Goal: Task Accomplishment & Management: Manage account settings

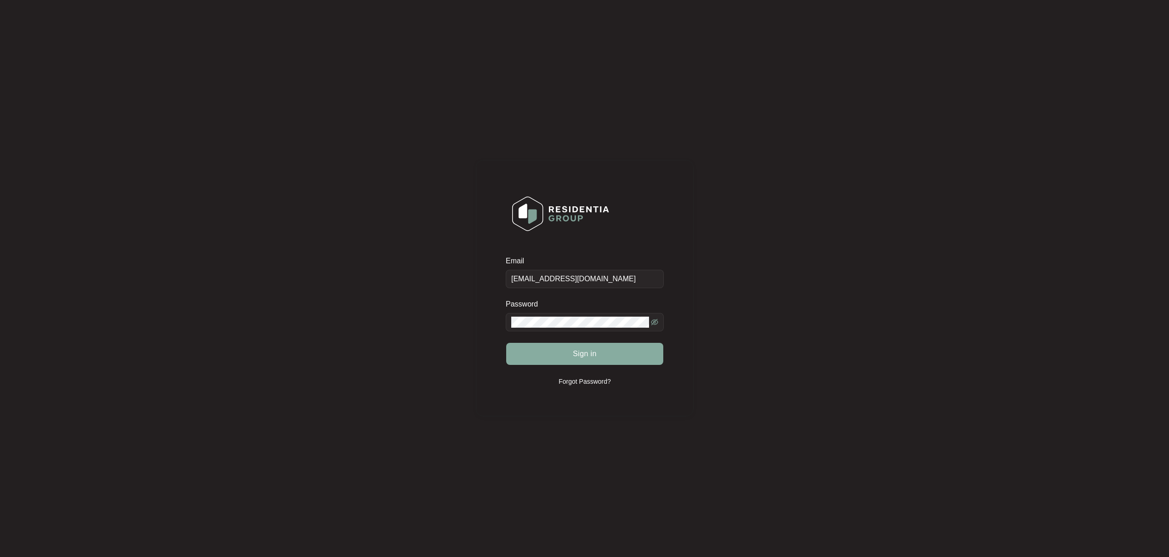
click at [574, 362] on button "Sign in" at bounding box center [584, 354] width 157 height 22
click at [572, 358] on button "Sign in" at bounding box center [584, 354] width 157 height 22
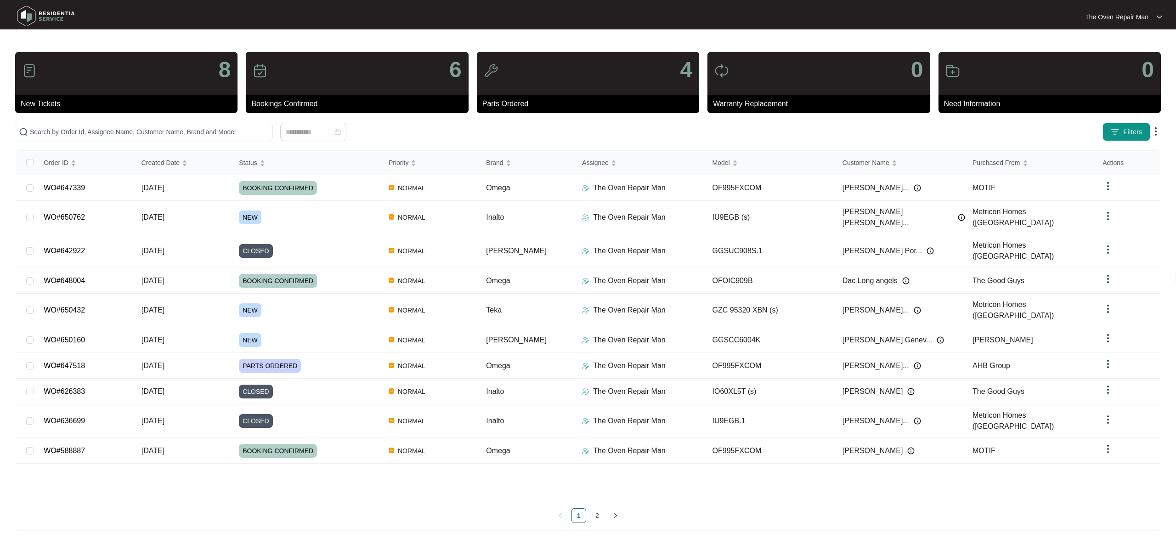
click at [329, 496] on div "Order ID Created Date Status Priority Brand Assignee Model Customer Name Purcha…" at bounding box center [588, 326] width 1145 height 350
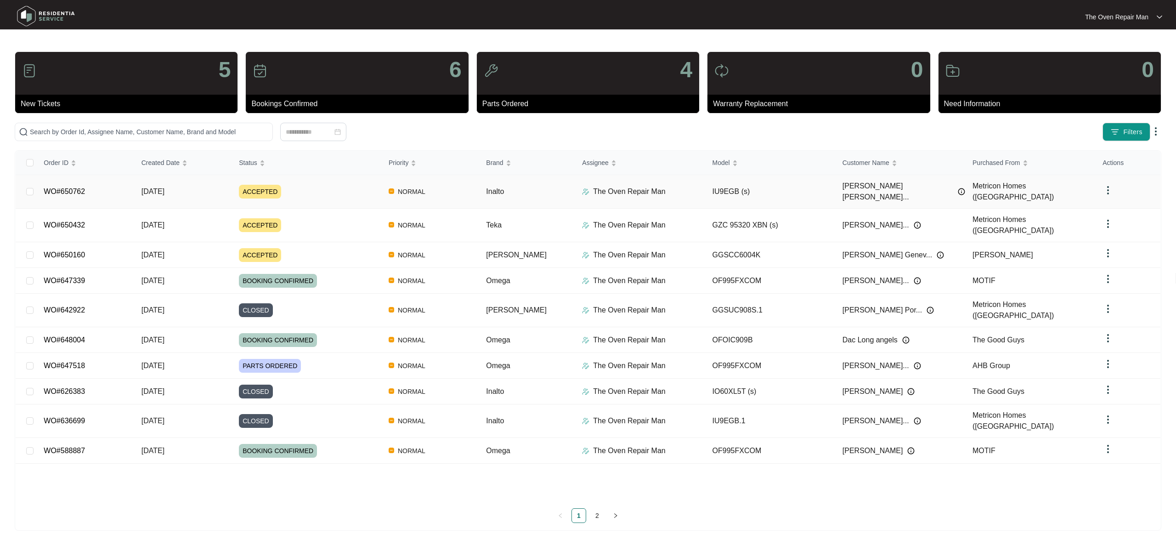
click at [154, 191] on span "10/10/2025" at bounding box center [153, 191] width 23 height 8
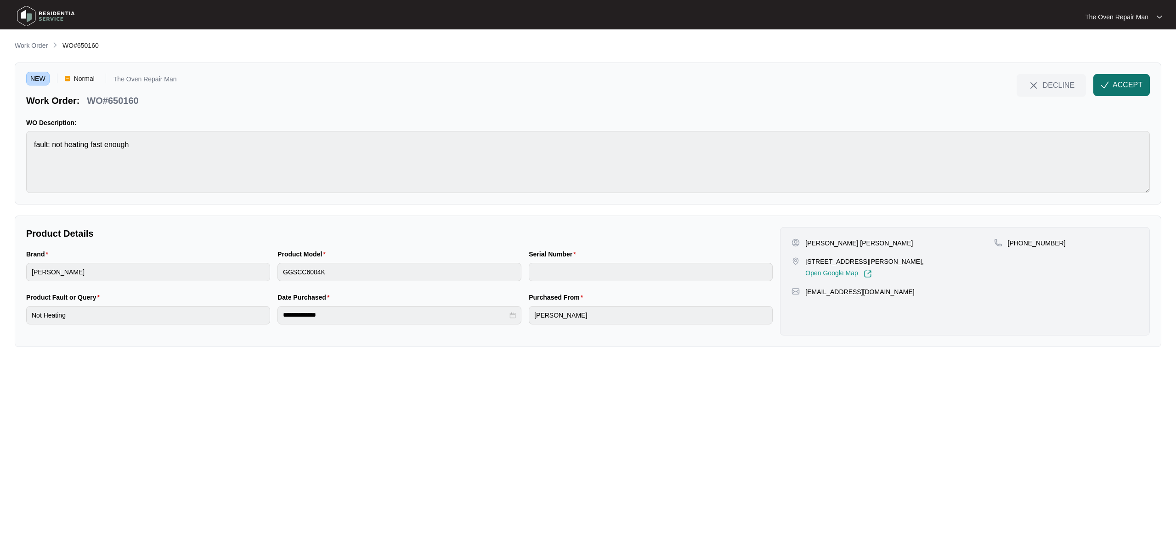
click at [1112, 85] on button "ACCEPT" at bounding box center [1121, 85] width 57 height 22
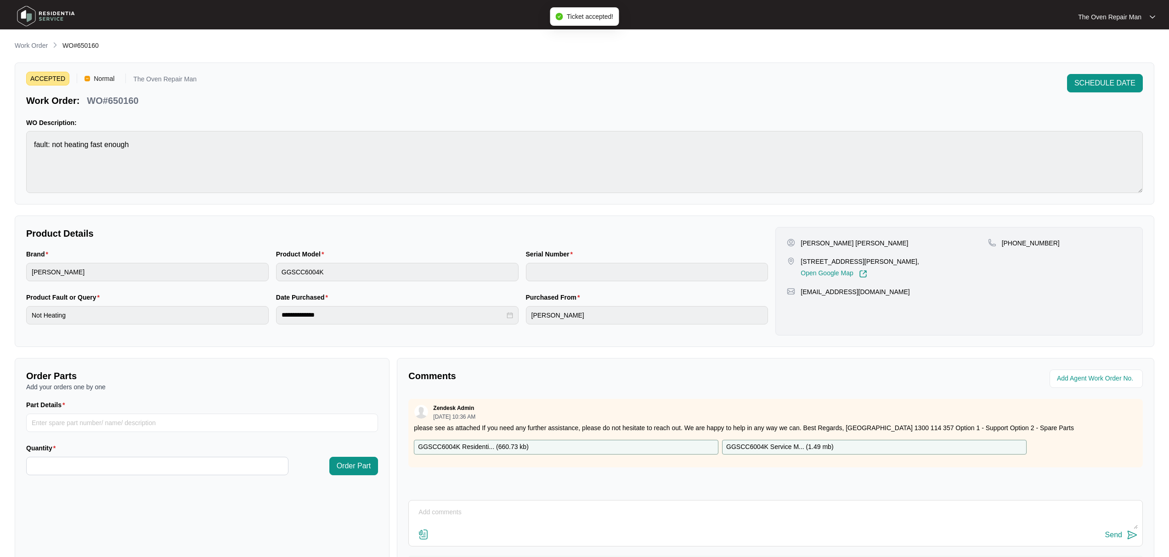
click at [884, 250] on div "Genevieve Genevieve 63 Frost Dr Charlemont Charlemont Victoria 3217, Open Googl…" at bounding box center [887, 258] width 201 height 40
drag, startPoint x: 848, startPoint y: 253, endPoint x: 874, endPoint y: 259, distance: 27.4
click at [849, 253] on div "Genevieve Genevieve 63 Frost Dr Charlemont Charlemont Victoria 3217, Open Googl…" at bounding box center [887, 258] width 201 height 40
copy p "63 Frost Dr Charlemont"
drag, startPoint x: 870, startPoint y: 262, endPoint x: 481, endPoint y: 184, distance: 396.9
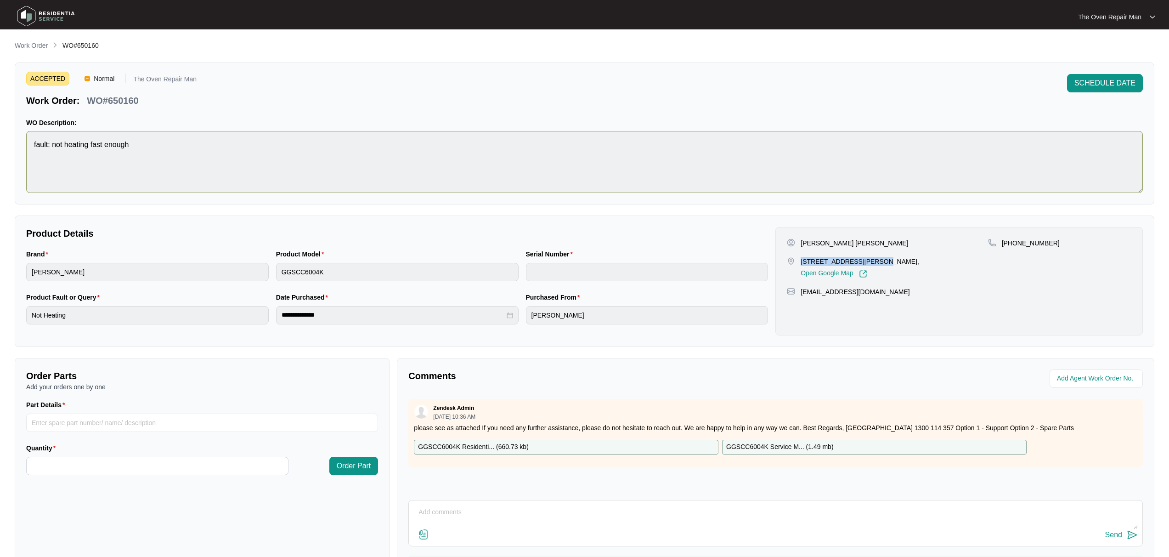
click at [801, 257] on p "63 Frost Dr Charlemont Charlemont Victoria 3217," at bounding box center [860, 261] width 119 height 9
click at [826, 240] on p "Genevieve Genevieve" at bounding box center [855, 242] width 108 height 9
click at [822, 242] on p "Genevieve Genevieve" at bounding box center [855, 242] width 108 height 9
click at [822, 241] on p "Genevieve Genevieve" at bounding box center [855, 242] width 108 height 9
copy p "Genevieve"
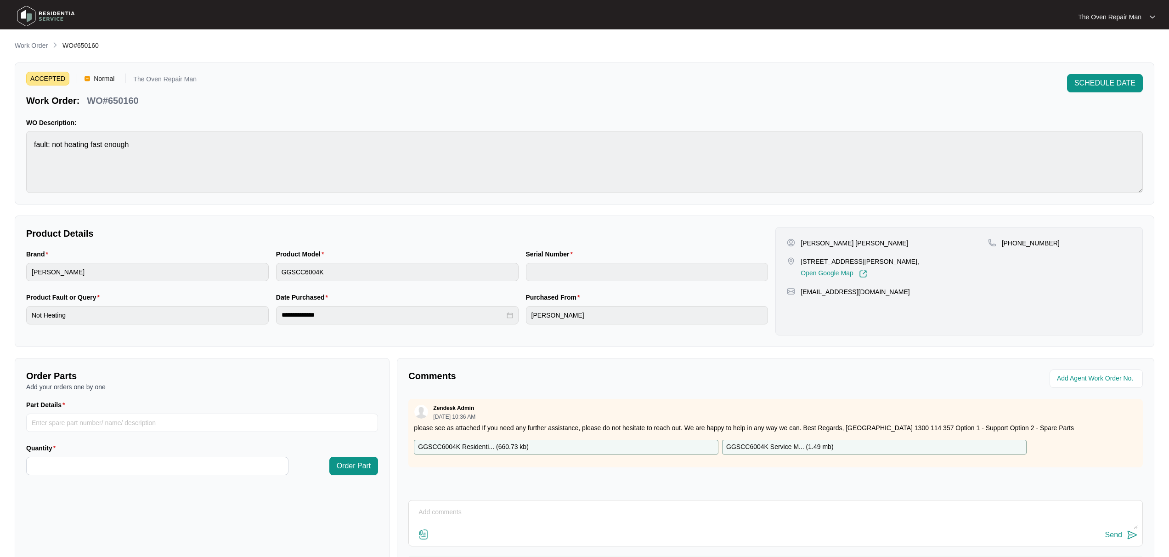
click at [1001, 232] on div "Genevieve Genevieve 63 Frost Dr Charlemont Charlemont Victoria 3217, Open Googl…" at bounding box center [960, 281] width 368 height 108
copy p "490733815"
drag, startPoint x: 1054, startPoint y: 244, endPoint x: 25, endPoint y: 5, distance: 1056.0
click at [1013, 243] on div "+61490733815" at bounding box center [1059, 242] width 143 height 9
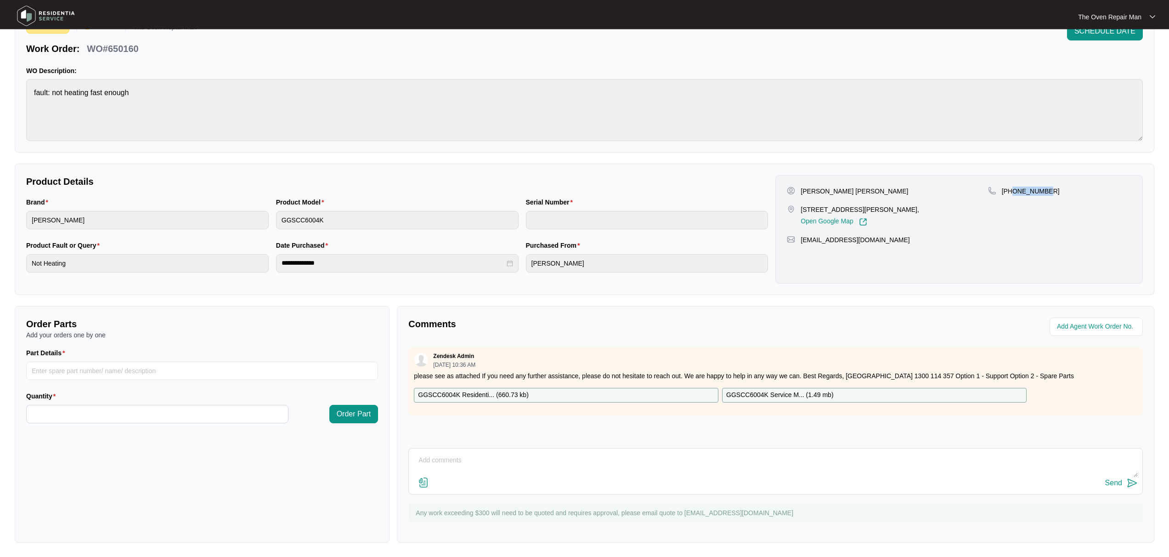
scroll to position [53, 0]
click at [108, 188] on div "**********" at bounding box center [397, 229] width 749 height 108
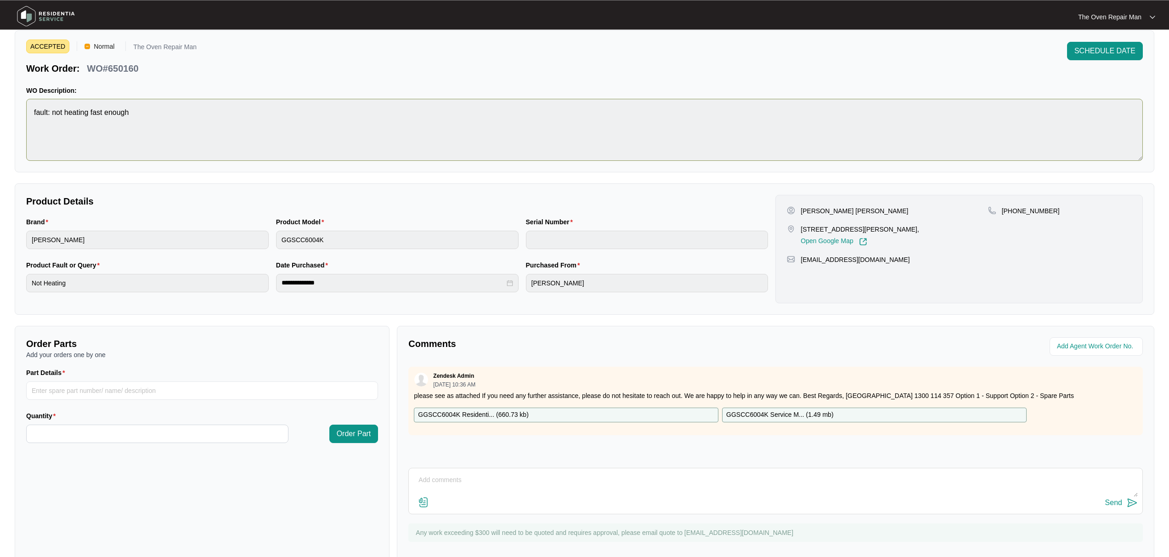
scroll to position [23, 0]
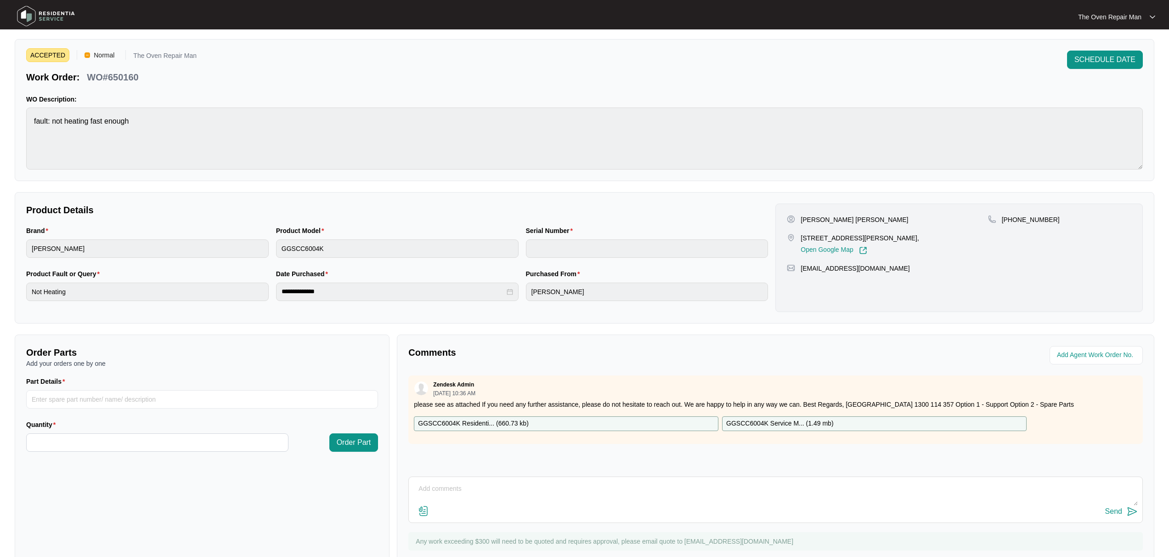
click at [121, 83] on p "WO#650160" at bounding box center [112, 77] width 51 height 13
copy p "650160"
click at [283, 207] on p "Product Details" at bounding box center [397, 210] width 742 height 13
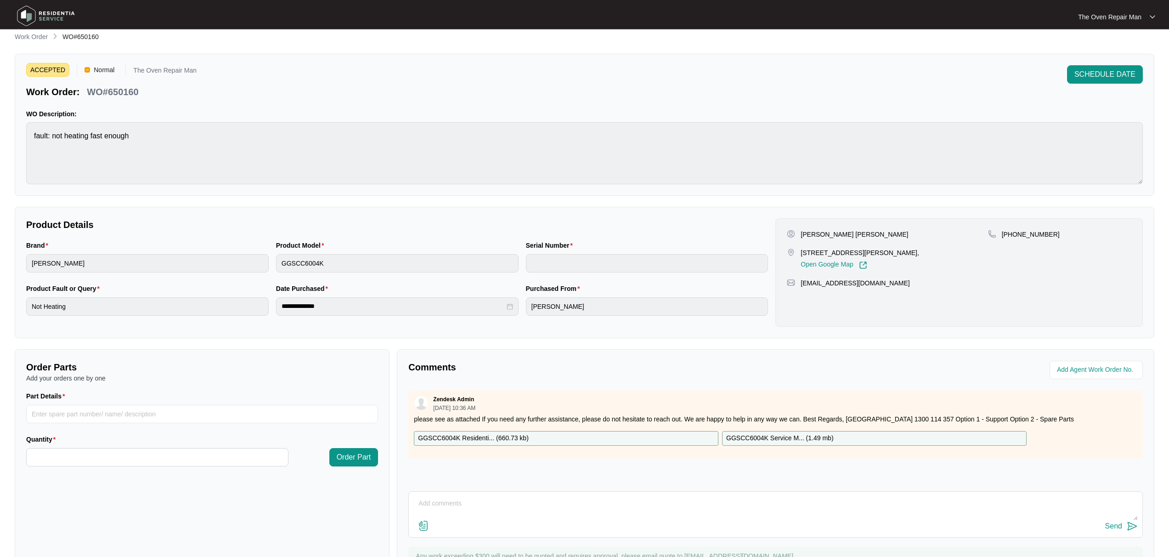
scroll to position [0, 0]
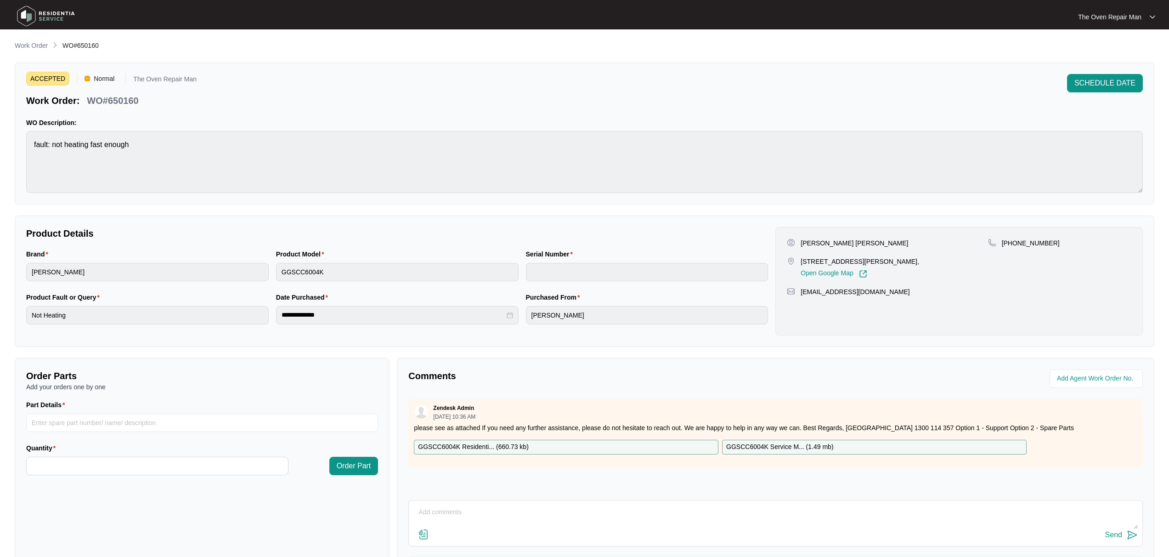
click at [340, 98] on div "ACCEPTED Normal The Oven Repair Man Work Order: WO#650160 SCHEDULE DATE" at bounding box center [584, 90] width 1117 height 33
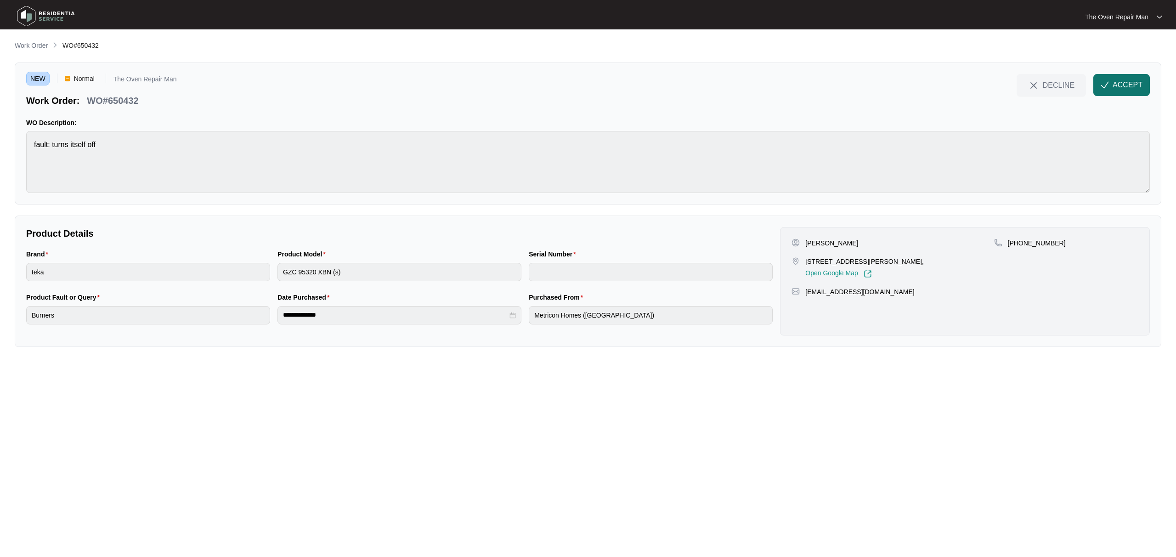
click at [1127, 86] on span "ACCEPT" at bounding box center [1128, 84] width 30 height 11
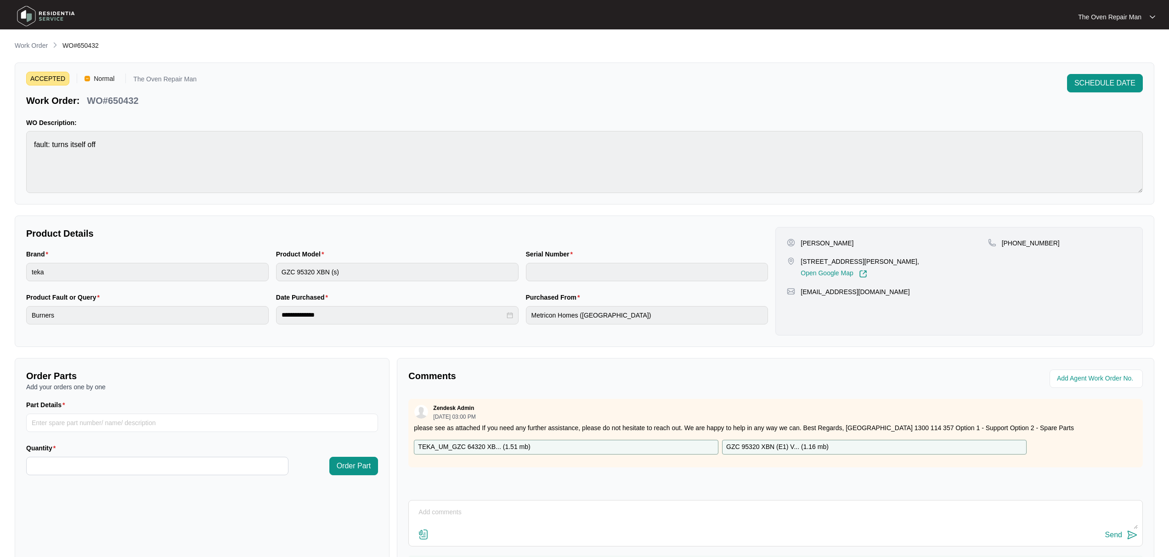
drag, startPoint x: 847, startPoint y: 245, endPoint x: 854, endPoint y: 248, distance: 7.6
click at [847, 245] on p "[PERSON_NAME]" at bounding box center [827, 242] width 53 height 9
copy div "[PERSON_NAME]"
drag, startPoint x: 870, startPoint y: 243, endPoint x: 795, endPoint y: 246, distance: 75.4
click at [795, 246] on div "[PERSON_NAME]" at bounding box center [887, 242] width 201 height 9
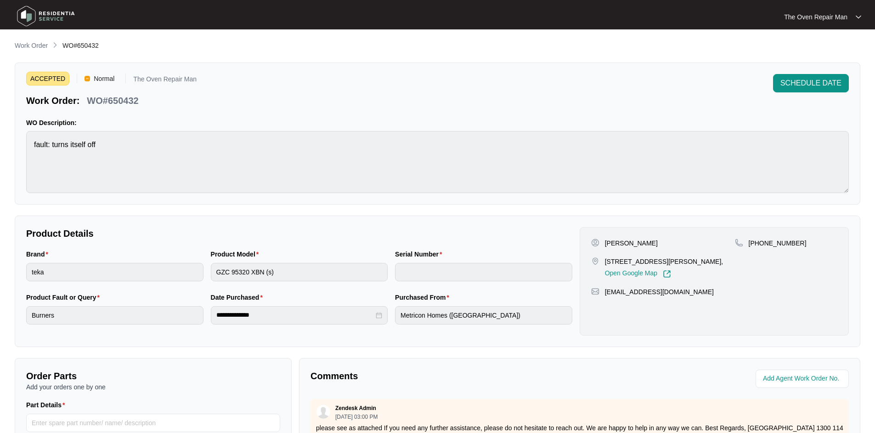
click at [640, 201] on div "ACCEPTED Normal The Oven Repair Man Work Order: WO#650432 SCHEDULE DATE WO Desc…" at bounding box center [438, 133] width 846 height 142
click at [798, 242] on div "[PHONE_NUMBER]" at bounding box center [786, 242] width 102 height 9
copy p "424394337"
drag, startPoint x: 797, startPoint y: 243, endPoint x: 635, endPoint y: 243, distance: 161.7
click at [761, 246] on div "[PHONE_NUMBER]" at bounding box center [786, 242] width 102 height 9
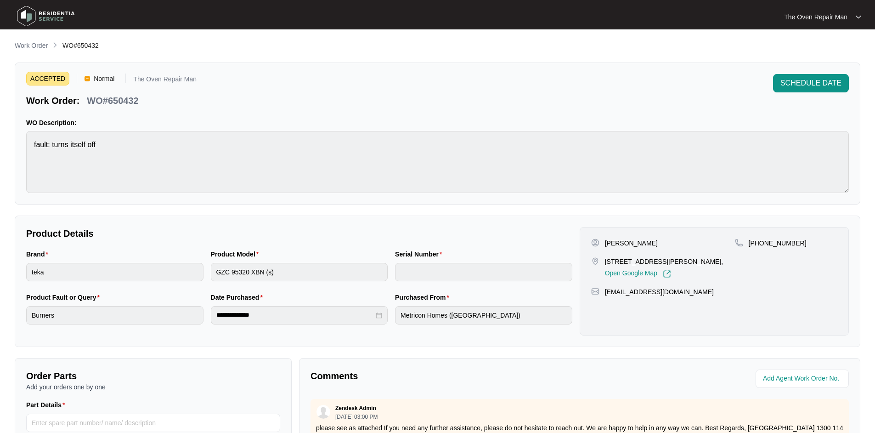
click at [645, 257] on p "[STREET_ADDRESS][PERSON_NAME]," at bounding box center [664, 261] width 119 height 9
copy p "[STREET_ADDRESS][PERSON_NAME],"
drag, startPoint x: 633, startPoint y: 271, endPoint x: 19, endPoint y: 239, distance: 614.6
click at [607, 262] on p "[STREET_ADDRESS][PERSON_NAME]," at bounding box center [664, 261] width 119 height 9
click at [120, 102] on p "WO#650432" at bounding box center [112, 100] width 51 height 13
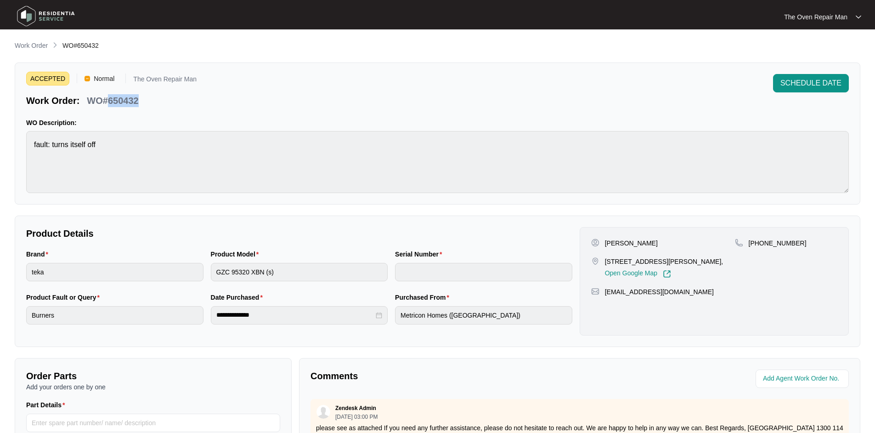
drag, startPoint x: 120, startPoint y: 102, endPoint x: 94, endPoint y: 116, distance: 29.6
click at [120, 102] on p "WO#650432" at bounding box center [112, 100] width 51 height 13
copy p "650432"
click at [300, 258] on div "Product Model" at bounding box center [299, 256] width 177 height 14
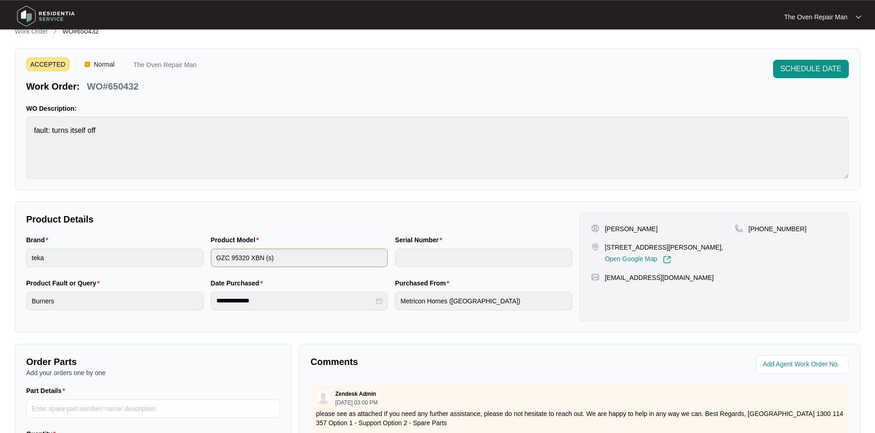
scroll to position [15, 0]
click at [247, 96] on div "ACCEPTED Normal The Oven Repair Man Work Order: WO#650432 SCHEDULE DATE WO Desc…" at bounding box center [438, 119] width 846 height 142
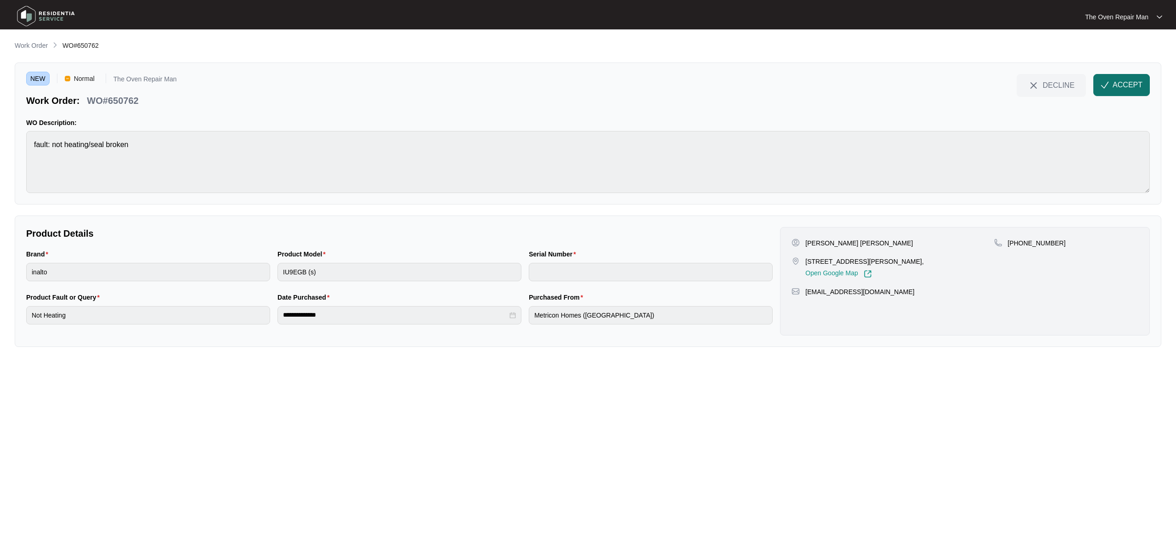
click at [1115, 87] on span "ACCEPT" at bounding box center [1128, 84] width 30 height 11
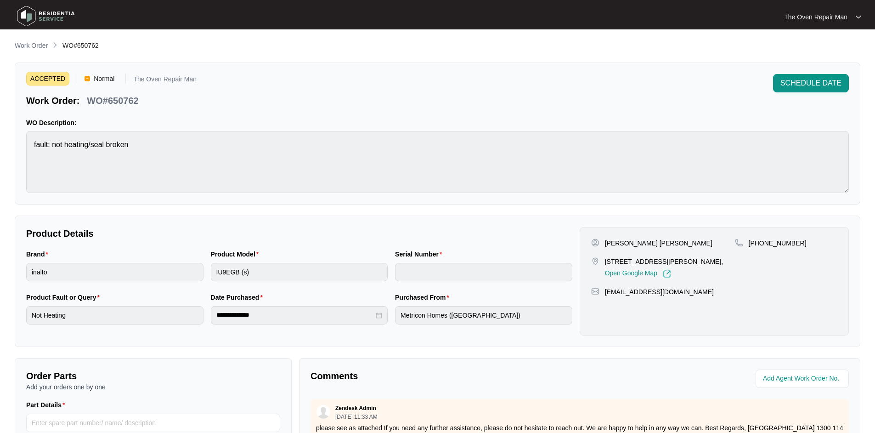
click at [669, 246] on div "Gavin John Hickey" at bounding box center [663, 242] width 144 height 9
copy p "Gavin John Hickey"
drag, startPoint x: 665, startPoint y: 243, endPoint x: 85, endPoint y: 238, distance: 579.8
click at [606, 246] on div "Gavin John Hickey" at bounding box center [663, 242] width 144 height 9
copy p "481041444"
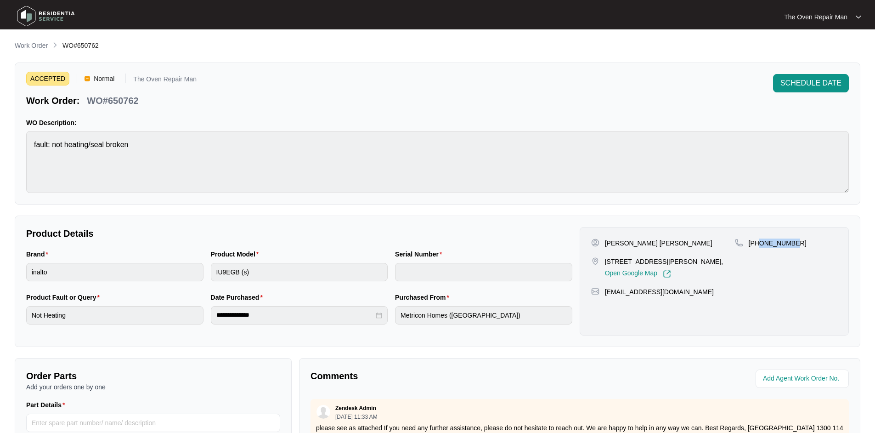
drag, startPoint x: 791, startPoint y: 246, endPoint x: 761, endPoint y: 244, distance: 30.4
click at [761, 244] on div "+61481041444" at bounding box center [786, 242] width 102 height 9
drag, startPoint x: 625, startPoint y: 270, endPoint x: 606, endPoint y: 259, distance: 22.6
click at [606, 259] on p "6 HOWARD STREET, ST LEONARDS, VIC, 3223," at bounding box center [664, 261] width 119 height 9
copy p "6 HOWARD STREET, ST LEONARDS, VIC, 3223,"
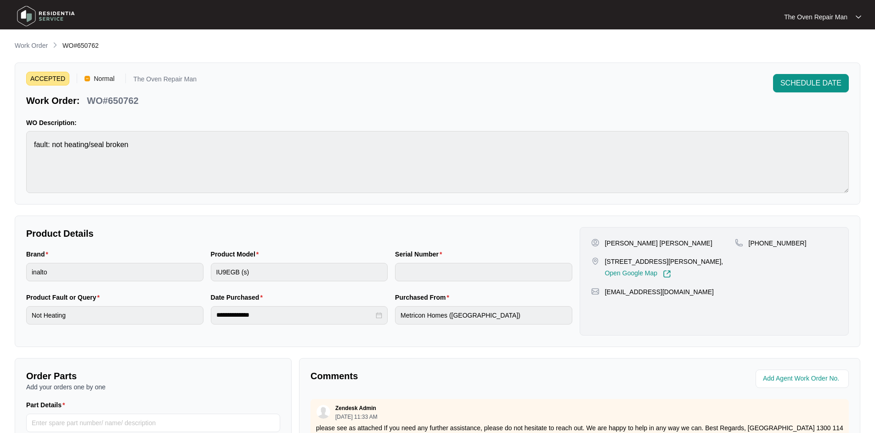
click at [124, 106] on p "WO#650762" at bounding box center [112, 100] width 51 height 13
copy p "650762"
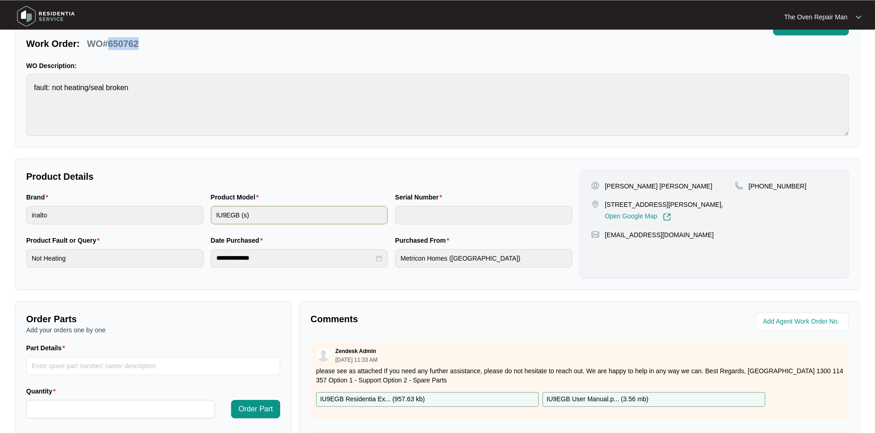
scroll to position [59, 0]
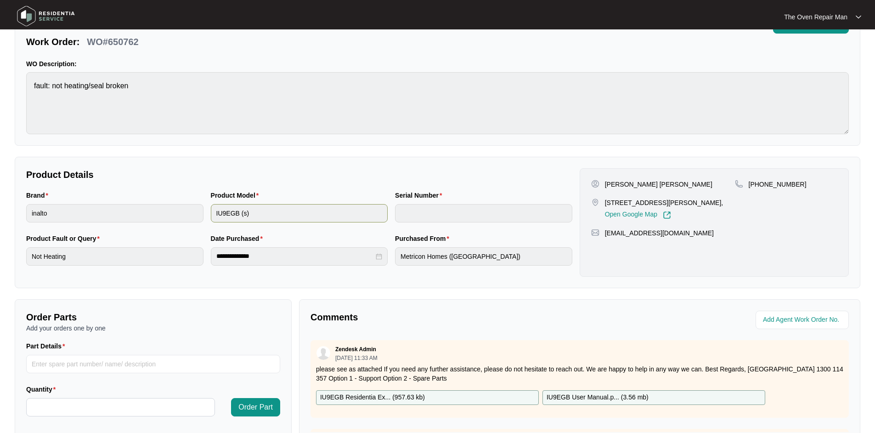
drag, startPoint x: 236, startPoint y: 197, endPoint x: 214, endPoint y: 220, distance: 32.2
click at [229, 204] on div "Product Model" at bounding box center [299, 197] width 177 height 14
